Goal: Transaction & Acquisition: Subscribe to service/newsletter

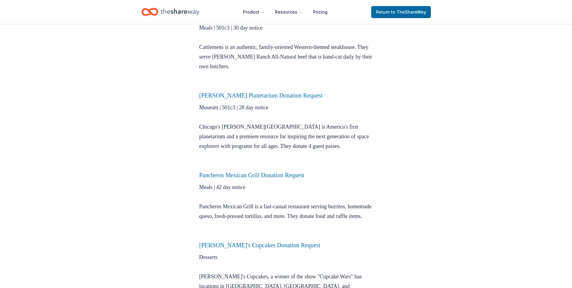
scroll to position [996, 0]
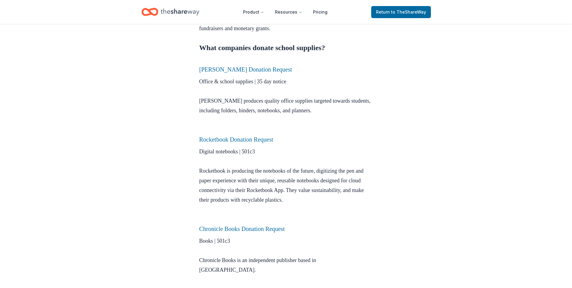
scroll to position [241, 0]
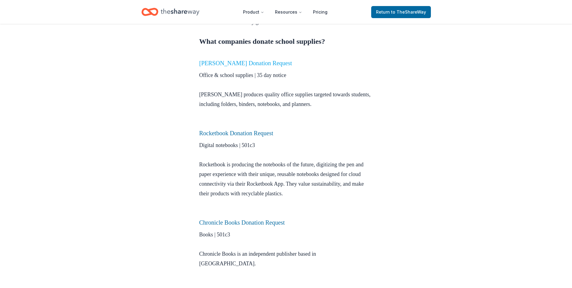
click at [226, 63] on link "[PERSON_NAME] Donation Request" at bounding box center [245, 63] width 93 height 7
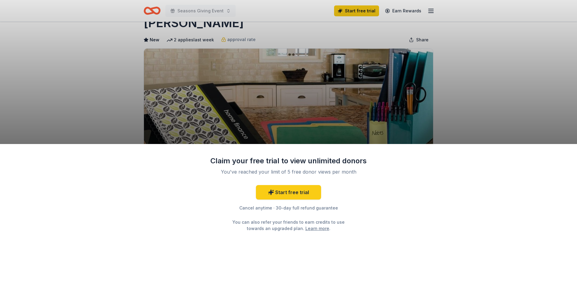
scroll to position [30, 0]
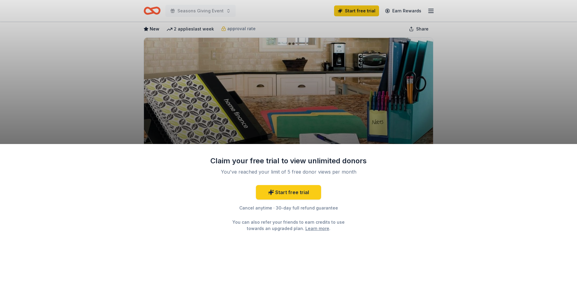
click at [480, 130] on div "Claim your free trial to view unlimited donors You've reached your limit of 5 f…" at bounding box center [288, 144] width 577 height 288
click at [390, 134] on div "Claim your free trial to view unlimited donors You've reached your limit of 5 f…" at bounding box center [288, 144] width 577 height 288
click at [495, 159] on div "Claim your free trial to view unlimited donors You've reached your limit of 5 f…" at bounding box center [288, 216] width 577 height 144
click at [452, 101] on div "Claim your free trial to view unlimited donors You've reached your limit of 5 f…" at bounding box center [288, 144] width 577 height 288
click at [269, 196] on link "Start free trial" at bounding box center [288, 192] width 65 height 14
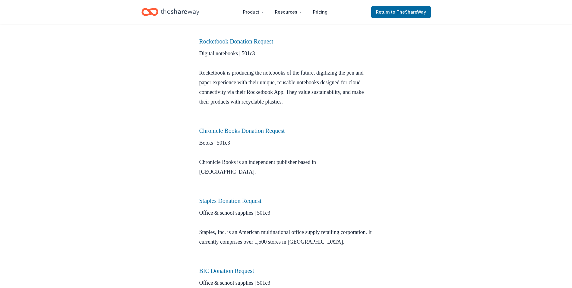
scroll to position [585, 0]
